Goal: Check status: Check status

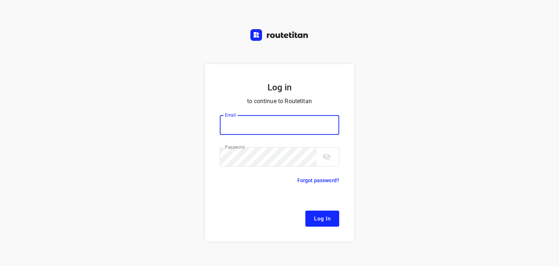
type input "[EMAIL_ADDRESS][DOMAIN_NAME]"
click at [305, 210] on button "Log In" at bounding box center [322, 218] width 34 height 16
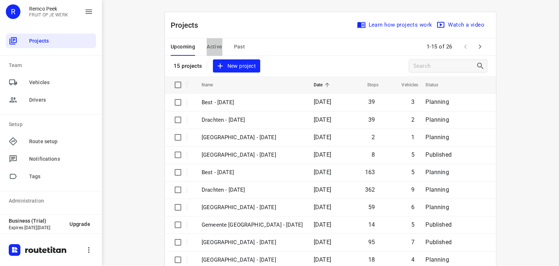
click at [207, 48] on span "Active" at bounding box center [214, 46] width 15 height 9
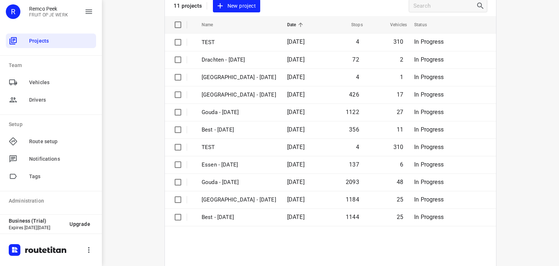
scroll to position [60, 0]
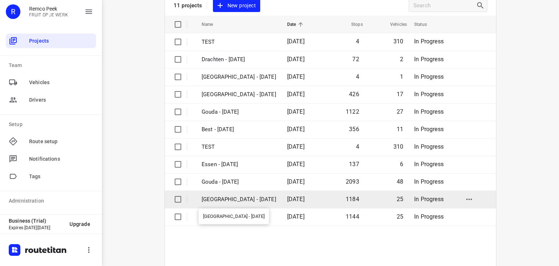
click at [246, 201] on p "[GEOGRAPHIC_DATA] - [DATE]" at bounding box center [239, 199] width 75 height 8
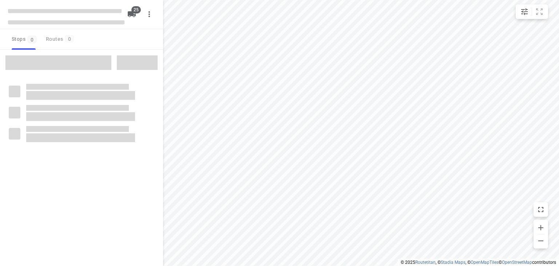
checkbox input "true"
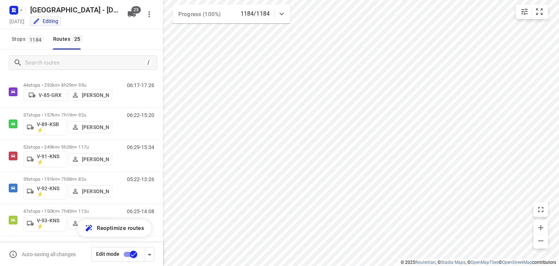
scroll to position [560, 0]
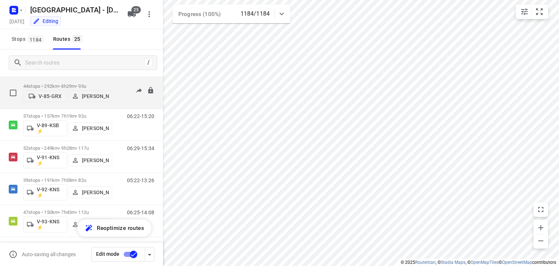
click at [130, 98] on div "06:17-17:26" at bounding box center [136, 94] width 36 height 22
click at [96, 83] on p "44 stops • 292km • 8h29m • 93u" at bounding box center [67, 85] width 89 height 5
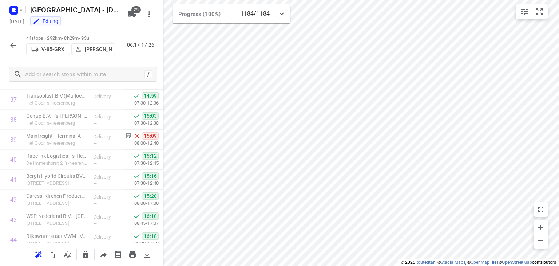
scroll to position [782, 0]
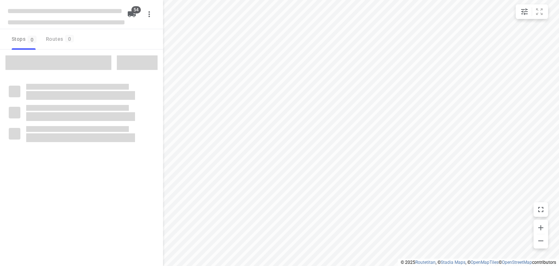
checkbox input "true"
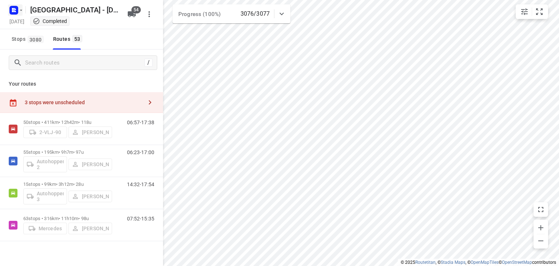
click at [17, 6] on rect "button" at bounding box center [13, 10] width 9 height 9
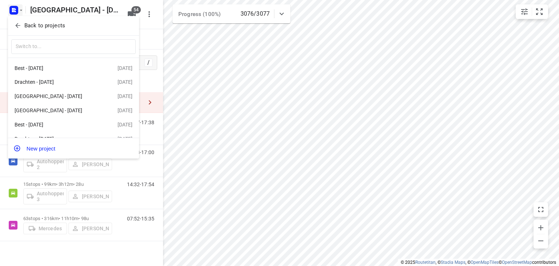
click at [15, 24] on icon "button" at bounding box center [17, 25] width 7 height 7
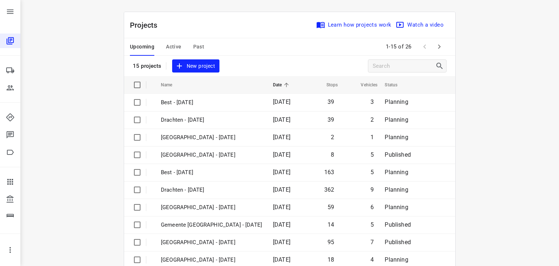
drag, startPoint x: 169, startPoint y: 46, endPoint x: 238, endPoint y: 35, distance: 70.4
click at [238, 35] on div "Projects Learn how projects work Watch a video" at bounding box center [289, 25] width 331 height 26
click at [167, 47] on span "Active" at bounding box center [173, 46] width 15 height 9
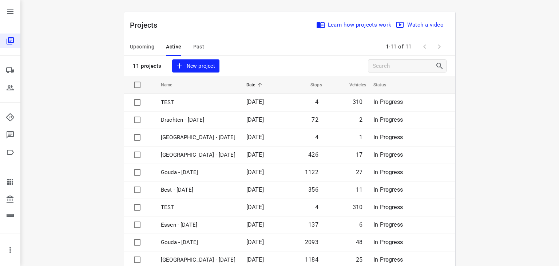
click at [138, 47] on span "Upcoming" at bounding box center [142, 46] width 24 height 9
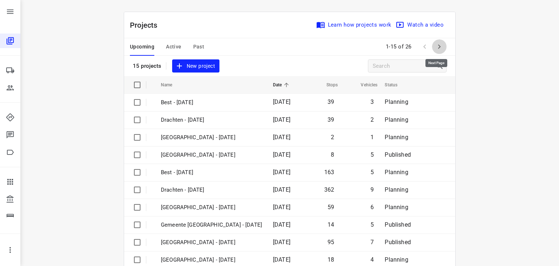
click at [438, 48] on icon "button" at bounding box center [439, 46] width 3 height 4
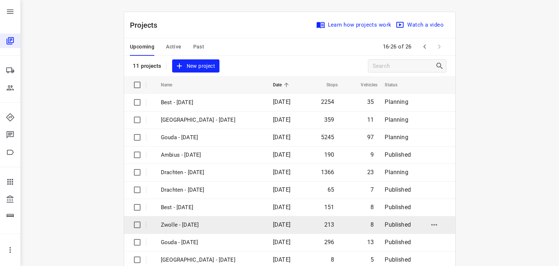
click at [191, 225] on p "Zwolle - [DATE]" at bounding box center [211, 225] width 101 height 8
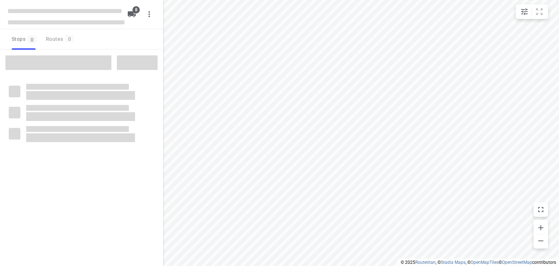
checkbox input "true"
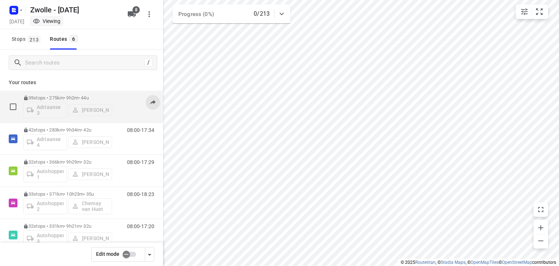
scroll to position [1, 0]
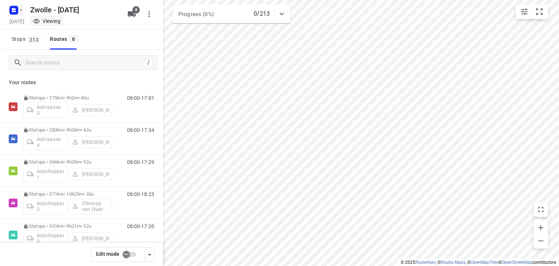
click at [18, 11] on icon "button" at bounding box center [21, 10] width 6 height 6
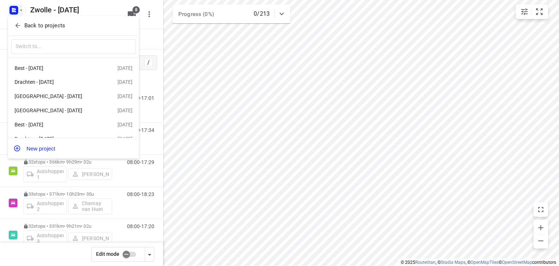
click at [21, 28] on span "Back to projects" at bounding box center [73, 25] width 119 height 8
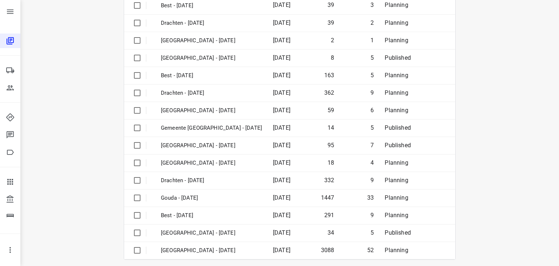
scroll to position [99, 0]
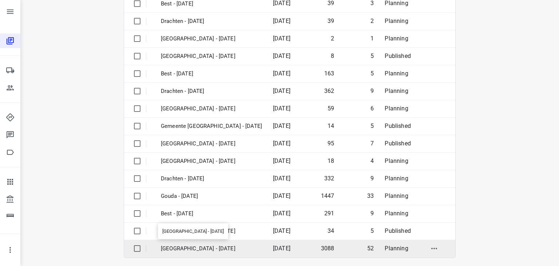
click at [209, 246] on p "[GEOGRAPHIC_DATA] - [DATE]" at bounding box center [211, 248] width 101 height 8
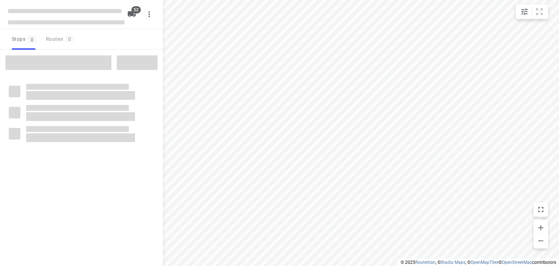
checkbox input "true"
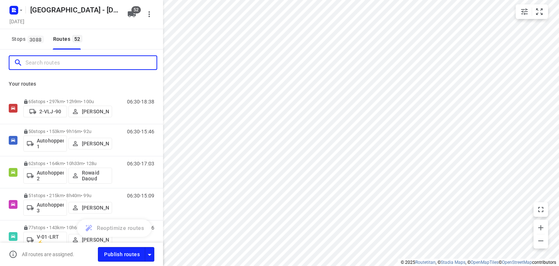
click at [56, 57] on input "Search routes" at bounding box center [90, 62] width 131 height 11
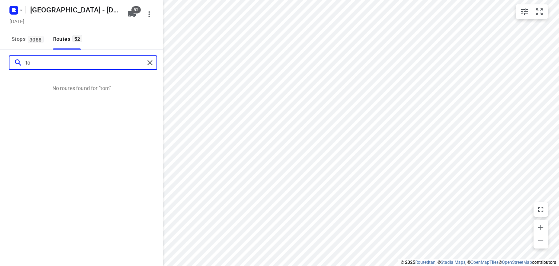
type input "t"
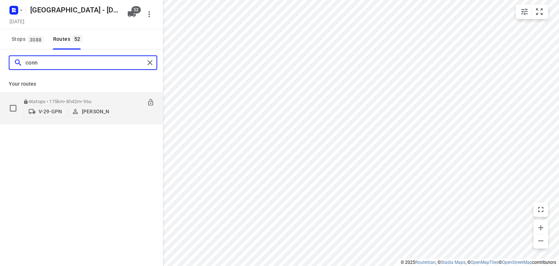
type input "conn"
click at [131, 114] on div "06:30-15:11" at bounding box center [136, 110] width 36 height 22
click at [114, 108] on div "46 stops • 175km • 8h42m • 96u V-29-GPN [PERSON_NAME] 06:30-15:11" at bounding box center [93, 108] width 140 height 26
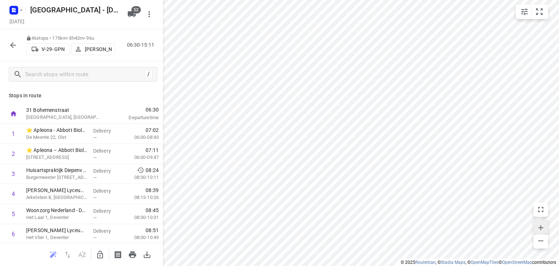
click at [541, 225] on icon "button" at bounding box center [540, 227] width 9 height 9
